Goal: Transaction & Acquisition: Book appointment/travel/reservation

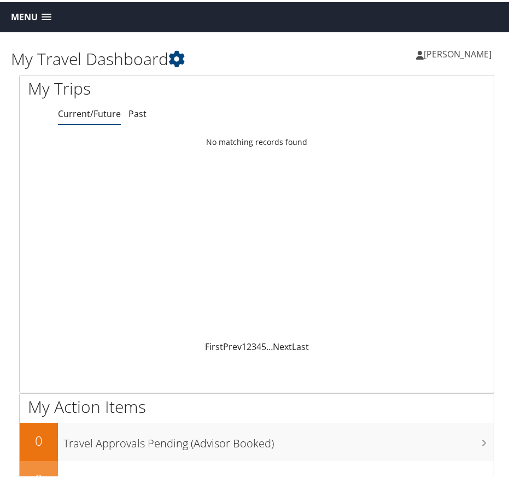
click at [45, 24] on div "Menu Dashboards ► My Travel Dashboard Trips ► Current/Future Trips Past Trips T…" at bounding box center [256, 15] width 513 height 30
click at [45, 14] on span at bounding box center [47, 15] width 10 height 8
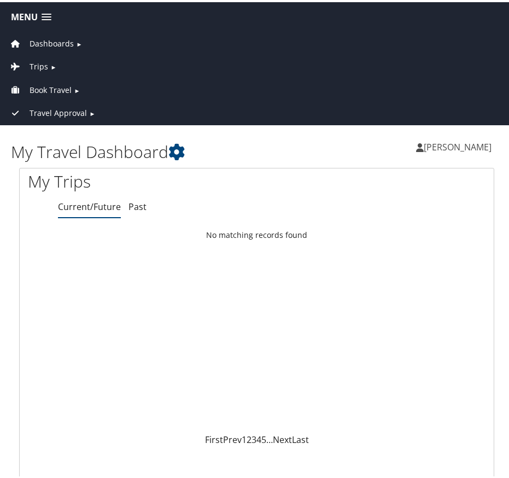
click at [54, 63] on span "►" at bounding box center [53, 65] width 6 height 8
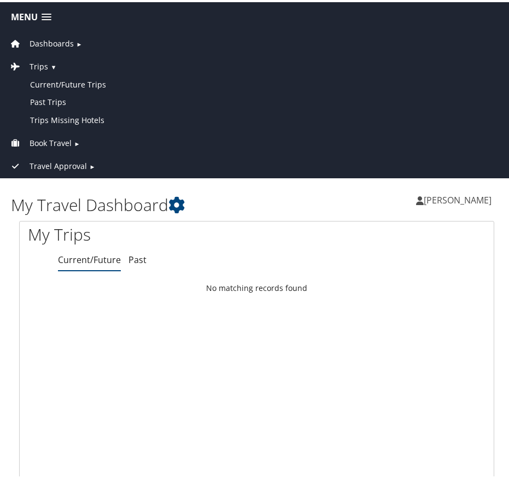
click at [72, 139] on link "Book Travel ►" at bounding box center [257, 138] width 508 height 23
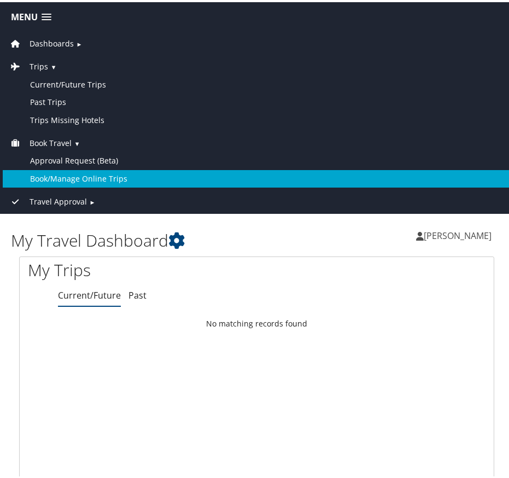
click at [77, 168] on link "Book/Manage Online Trips" at bounding box center [257, 176] width 508 height 17
